Goal: Book appointment/travel/reservation

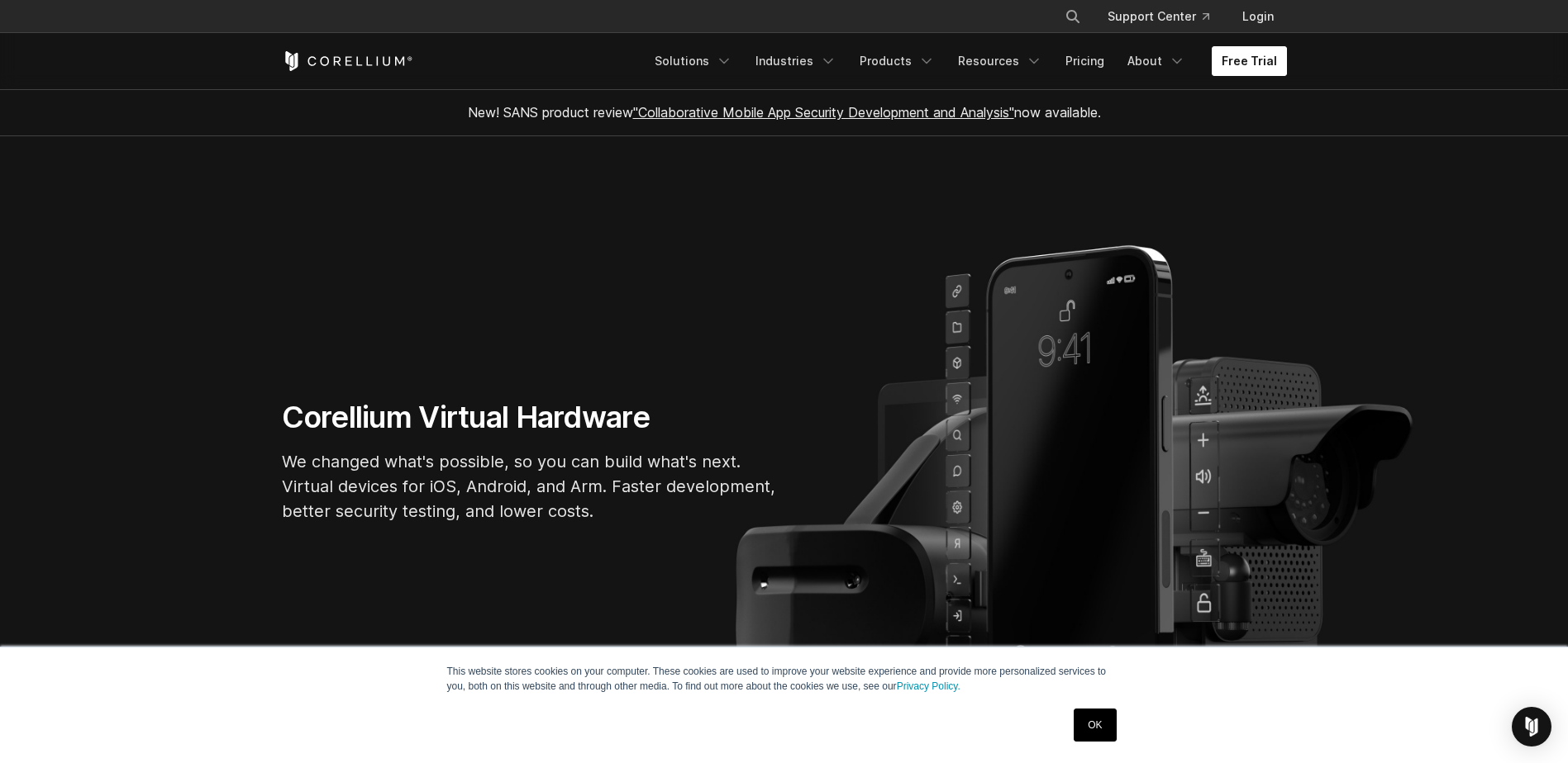
click at [1257, 55] on link "Free Trial" at bounding box center [1249, 61] width 75 height 30
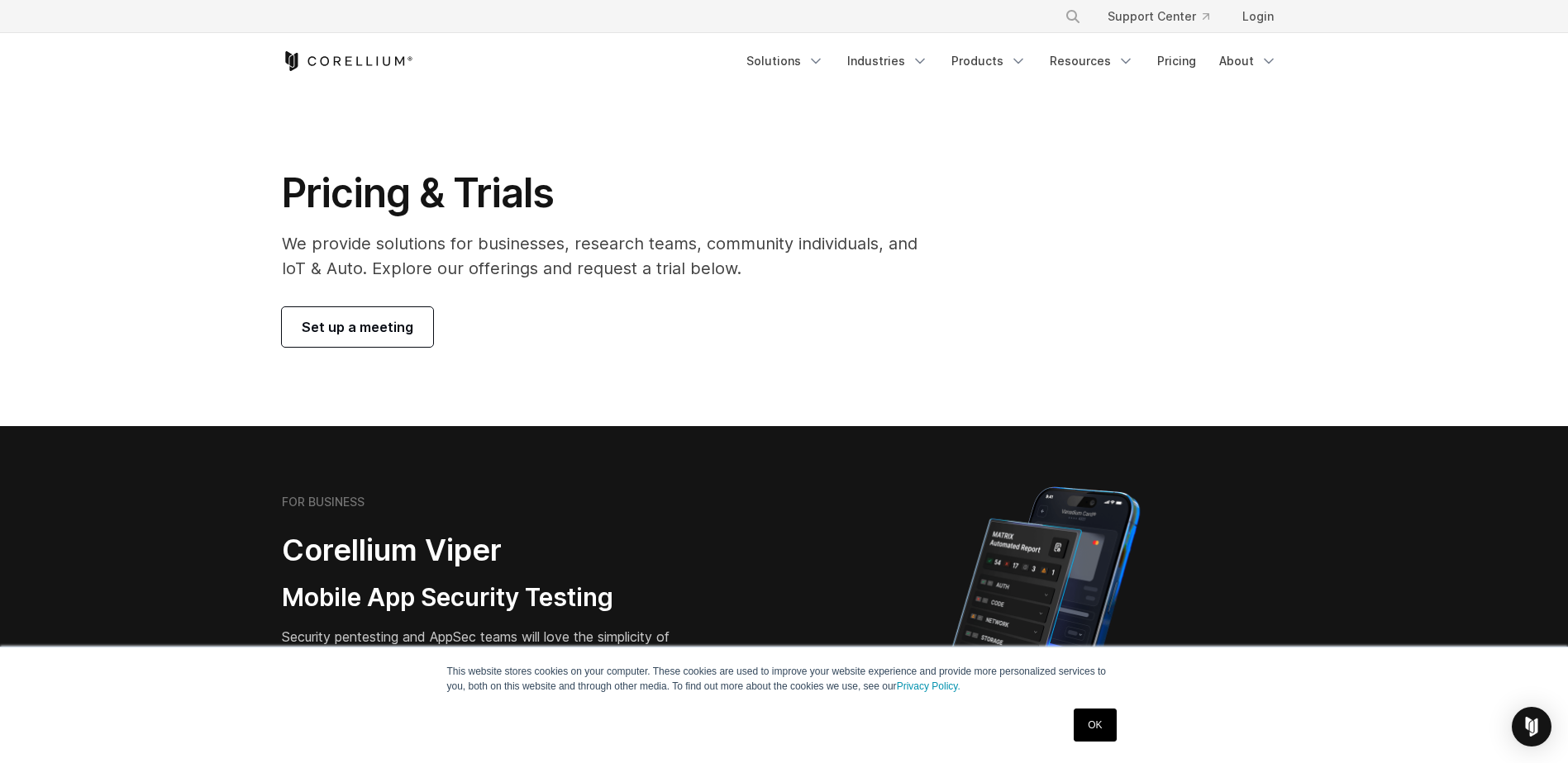
click at [392, 336] on span "Set up a meeting" at bounding box center [357, 327] width 112 height 19
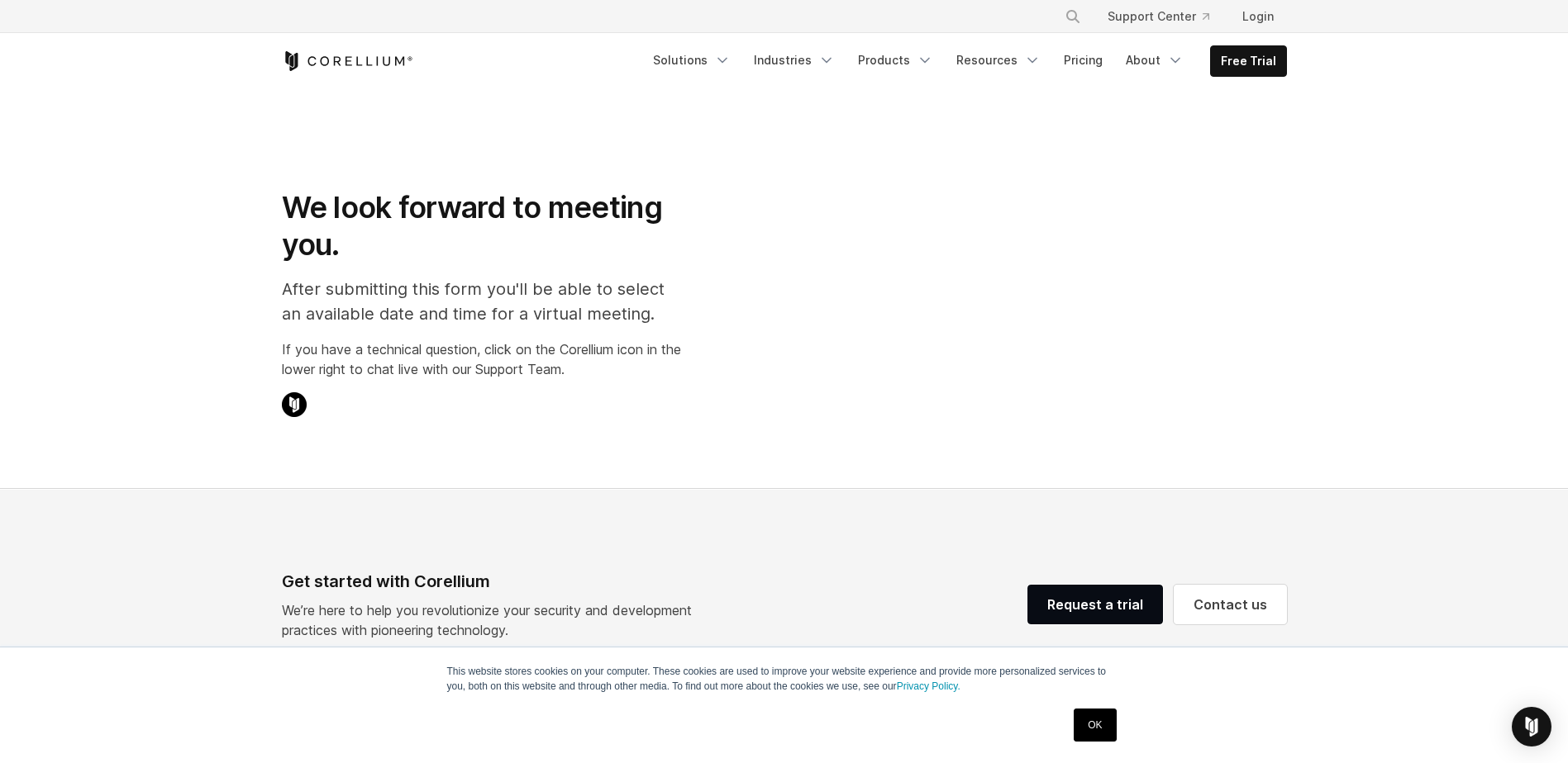
select select "**"
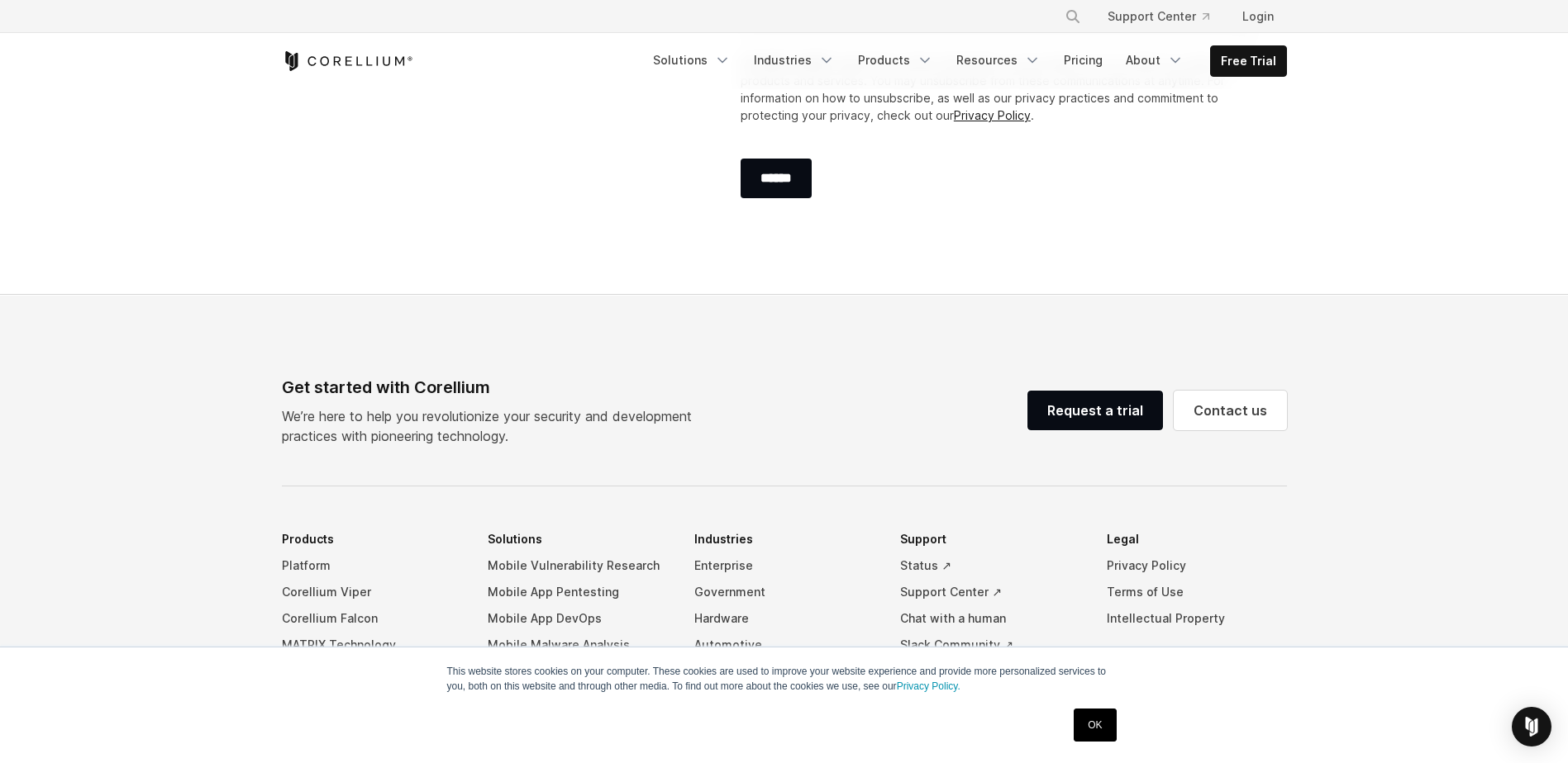
scroll to position [991, 0]
